Goal: Information Seeking & Learning: Learn about a topic

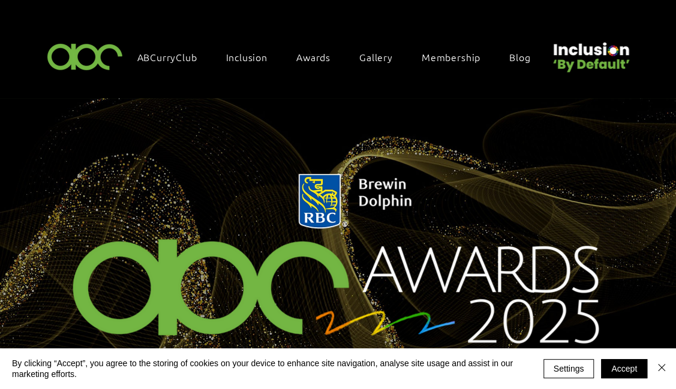
click at [88, 55] on img at bounding box center [85, 55] width 83 height 35
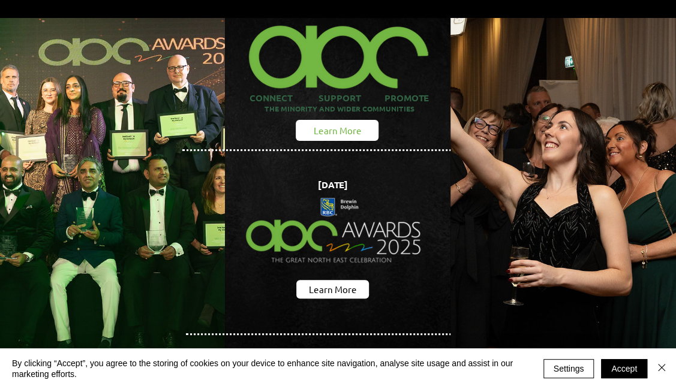
scroll to position [79, 0]
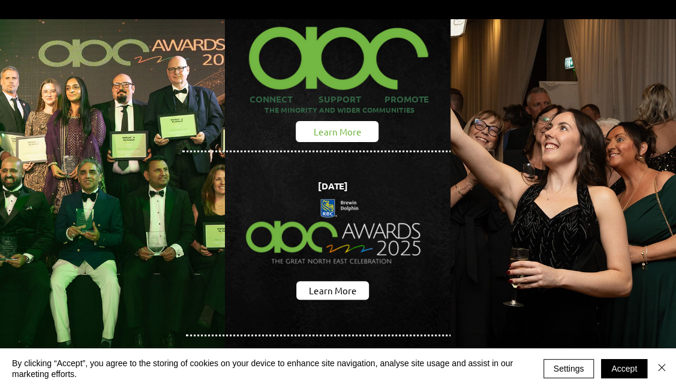
click at [335, 125] on span "Learn More" at bounding box center [337, 131] width 48 height 13
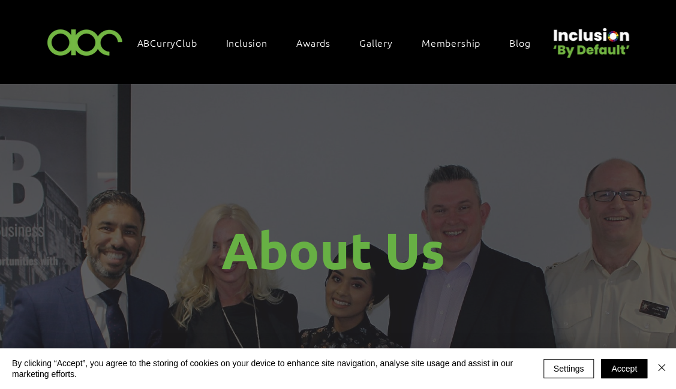
scroll to position [16, 0]
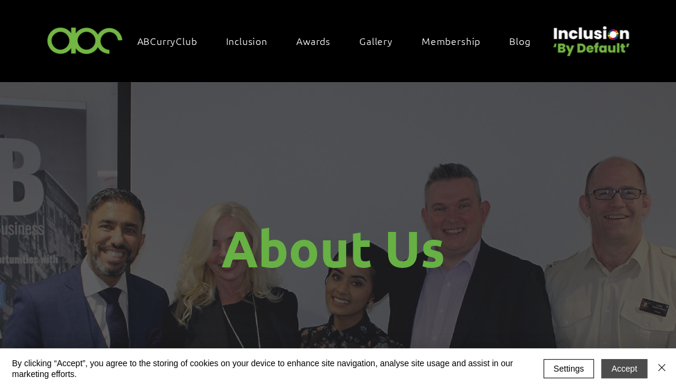
drag, startPoint x: 610, startPoint y: 376, endPoint x: 613, endPoint y: 370, distance: 7.2
click at [613, 370] on button "Accept" at bounding box center [624, 368] width 46 height 19
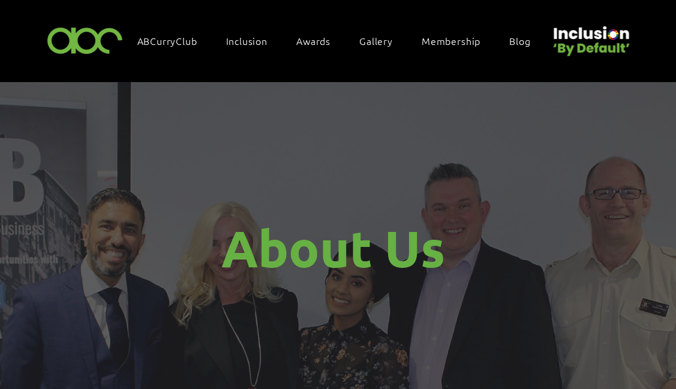
click at [613, 370] on body "top of page Skip to Main Content ABCurryClub Inclusion Inclusion By Default Inc…" at bounding box center [338, 178] width 676 height 389
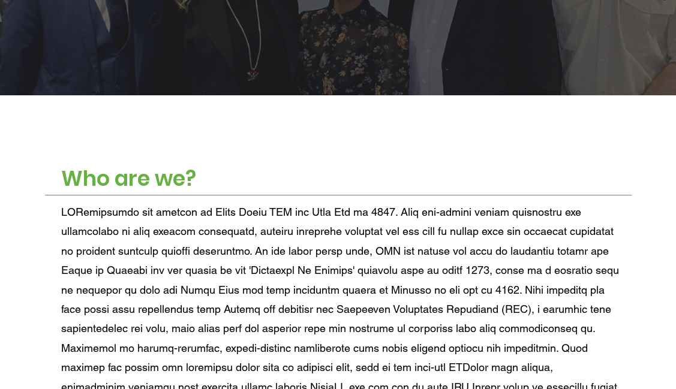
scroll to position [337, 0]
